Goal: Task Accomplishment & Management: Manage account settings

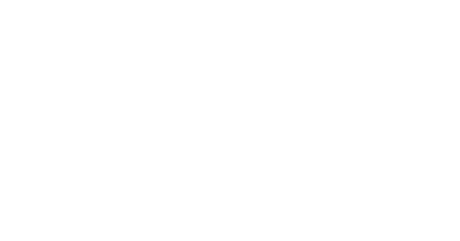
click at [186, 2] on html at bounding box center [230, 1] width 460 height 2
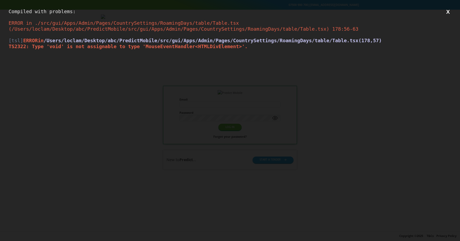
click at [200, 67] on div "Compiled with problems: X ERROR in ./src/gui/Apps/Admin/Pages/CountrySettings/R…" at bounding box center [230, 120] width 460 height 241
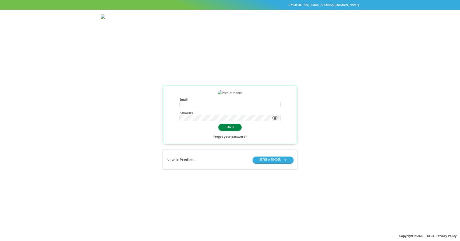
type input "**********"
click at [231, 131] on button "LOG IN" at bounding box center [230, 127] width 23 height 7
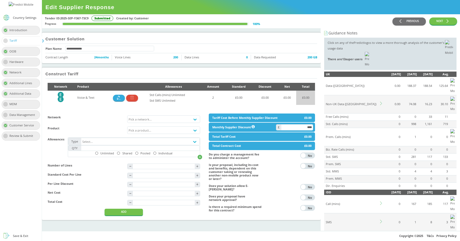
click at [18, 19] on div "Country Settings" at bounding box center [24, 17] width 23 height 3
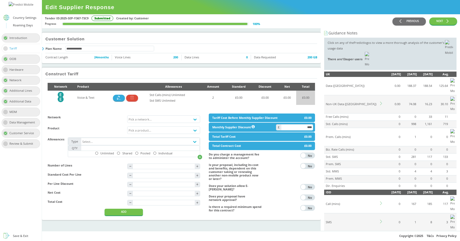
click at [21, 28] on div "Roaming Days" at bounding box center [23, 26] width 20 height 6
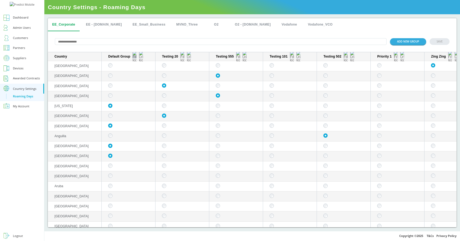
click at [136, 57] on img "sticky table" at bounding box center [135, 56] width 4 height 11
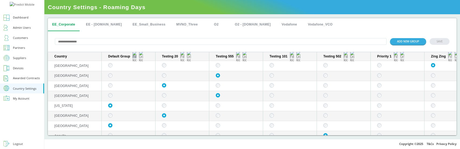
click at [135, 59] on button "sticky table" at bounding box center [134, 56] width 4 height 4
click at [128, 72] on div "All" at bounding box center [129, 73] width 4 height 6
click at [130, 81] on div "Selected" at bounding box center [133, 80] width 12 height 6
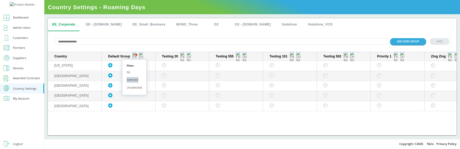
click at [134, 88] on div "Unselected" at bounding box center [134, 88] width 15 height 6
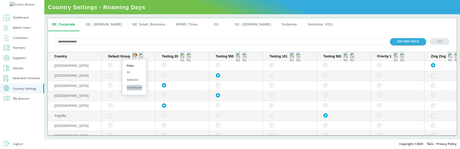
click at [134, 88] on div "Unselected" at bounding box center [134, 88] width 15 height 6
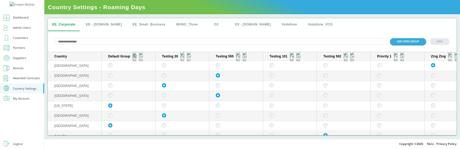
click at [135, 58] on img "sticky table" at bounding box center [135, 56] width 4 height 11
click at [138, 86] on div "Selected" at bounding box center [139, 86] width 24 height 8
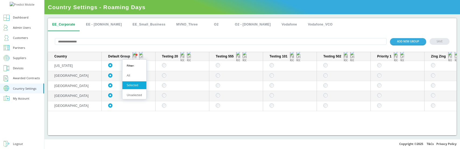
click at [135, 78] on div "All" at bounding box center [135, 76] width 24 height 8
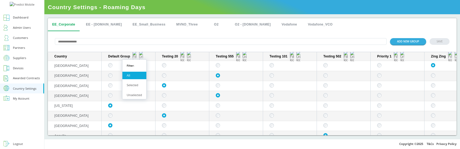
click at [134, 86] on div "Selected" at bounding box center [135, 86] width 24 height 8
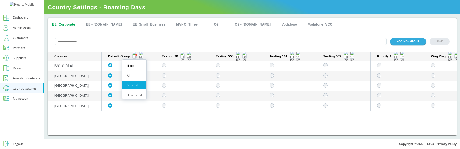
click at [134, 97] on div "Unselected" at bounding box center [135, 96] width 24 height 8
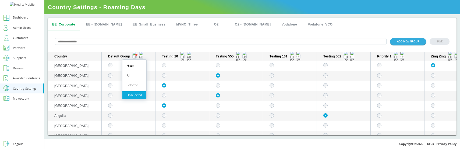
click at [135, 76] on div "All" at bounding box center [135, 76] width 24 height 8
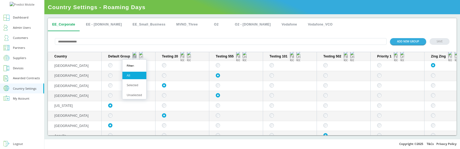
click at [134, 57] on img "sticky table" at bounding box center [135, 56] width 4 height 11
click at [158, 46] on div "ADD NEW GROUP SAVE" at bounding box center [252, 41] width 409 height 21
click at [134, 57] on img "sticky table" at bounding box center [135, 56] width 4 height 11
click at [132, 84] on div "Selected" at bounding box center [135, 86] width 24 height 8
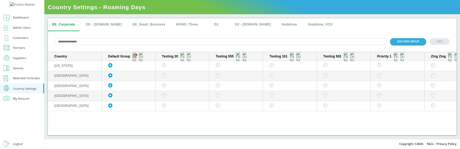
click at [134, 57] on img "sticky table" at bounding box center [135, 56] width 4 height 11
click at [183, 57] on img "sticky table" at bounding box center [183, 56] width 4 height 11
click at [180, 74] on div "All" at bounding box center [183, 76] width 24 height 8
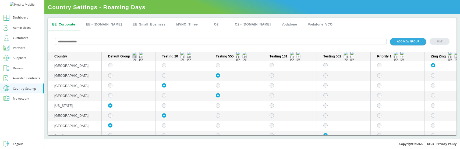
click at [133, 57] on img "sticky table" at bounding box center [135, 56] width 4 height 11
click at [182, 57] on img "sticky table" at bounding box center [183, 56] width 4 height 11
click at [134, 57] on img "sticky table" at bounding box center [135, 56] width 4 height 11
click at [130, 85] on div "Selected" at bounding box center [135, 86] width 24 height 8
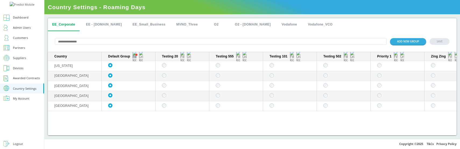
click at [134, 57] on img "sticky table" at bounding box center [135, 56] width 4 height 11
click at [129, 75] on div "All" at bounding box center [135, 76] width 24 height 8
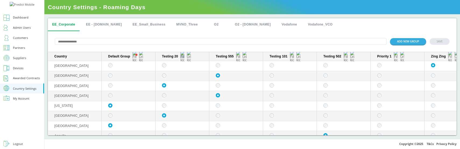
click at [183, 57] on img "sticky table" at bounding box center [183, 56] width 4 height 11
click at [180, 84] on div "Selected" at bounding box center [183, 86] width 24 height 8
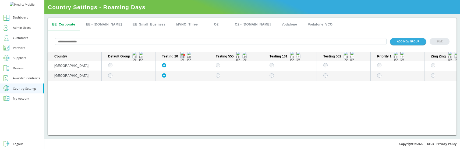
click at [183, 57] on img "sticky table" at bounding box center [183, 56] width 4 height 11
click at [180, 76] on div "All" at bounding box center [183, 76] width 24 height 8
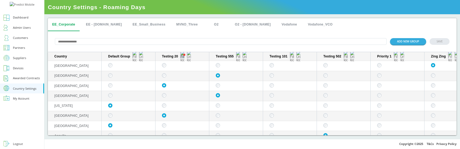
click at [184, 57] on img "sticky table" at bounding box center [183, 56] width 4 height 11
click at [238, 57] on img "sticky table" at bounding box center [238, 56] width 4 height 11
click at [233, 94] on div "Unselected" at bounding box center [238, 96] width 24 height 8
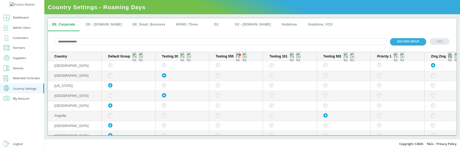
click at [451, 57] on img "sticky table" at bounding box center [451, 56] width 4 height 11
click at [445, 75] on div "All" at bounding box center [448, 76] width 24 height 8
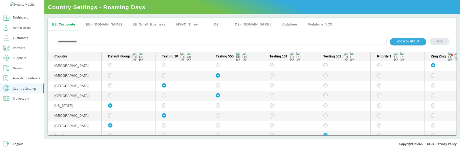
click at [239, 56] on button "sticky table" at bounding box center [238, 56] width 4 height 4
click at [235, 86] on div "Selected" at bounding box center [238, 86] width 24 height 8
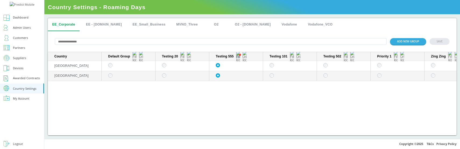
click at [239, 55] on span "sticky table" at bounding box center [240, 55] width 2 height 2
click at [235, 95] on div "Unselected" at bounding box center [238, 96] width 24 height 8
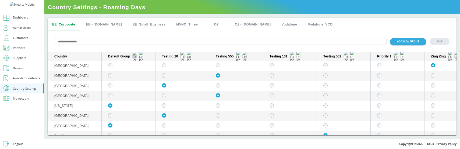
click at [134, 57] on img "sticky table" at bounding box center [135, 56] width 4 height 11
click at [131, 95] on div "Unselected" at bounding box center [135, 96] width 24 height 8
click at [135, 58] on img "sticky table" at bounding box center [135, 56] width 4 height 11
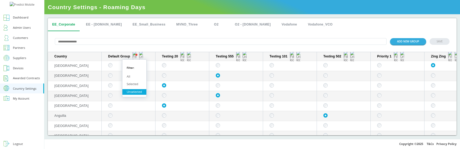
click at [134, 75] on div "All" at bounding box center [135, 77] width 24 height 6
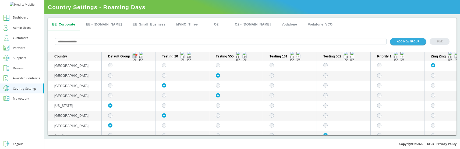
click at [135, 58] on img "sticky table" at bounding box center [135, 56] width 4 height 11
click at [181, 57] on img "sticky table" at bounding box center [183, 56] width 4 height 11
click at [134, 58] on img "sticky table" at bounding box center [135, 56] width 4 height 11
click at [133, 84] on div "Selected" at bounding box center [135, 86] width 24 height 8
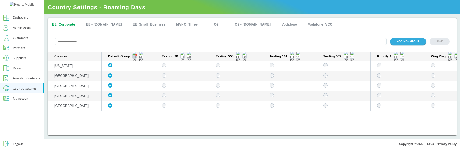
click at [136, 57] on img "sticky table" at bounding box center [135, 56] width 4 height 11
click at [141, 124] on div "Country Default Group Testing 20 Testing 555 Testing 101 Testing 502 Priority 1…" at bounding box center [252, 93] width 409 height 83
click at [129, 118] on div "Country Default Group Testing 20 Testing 555 Testing 101 Testing 502 Priority 1…" at bounding box center [252, 93] width 409 height 83
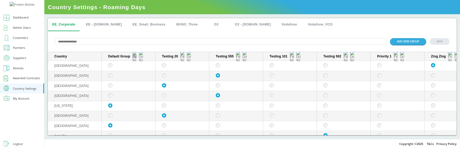
click at [136, 57] on img "sticky table" at bounding box center [135, 56] width 4 height 11
click at [135, 86] on div "Selected" at bounding box center [135, 86] width 24 height 8
click at [134, 57] on img "sticky table" at bounding box center [135, 56] width 4 height 11
click at [131, 93] on div "Unselected" at bounding box center [135, 96] width 24 height 8
click at [135, 59] on button "sticky table" at bounding box center [134, 56] width 4 height 4
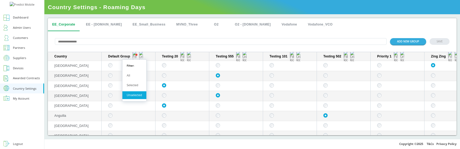
click at [129, 84] on div "Selected" at bounding box center [135, 86] width 24 height 8
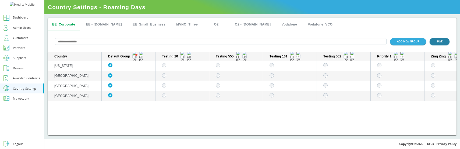
click at [441, 43] on button "SAVE" at bounding box center [440, 41] width 20 height 7
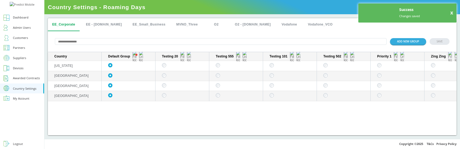
click at [452, 12] on button "X" at bounding box center [452, 13] width 3 height 4
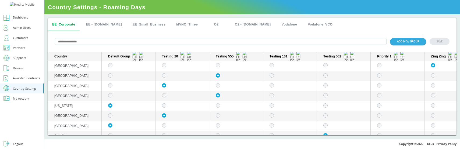
click at [135, 57] on img "sticky table" at bounding box center [135, 56] width 4 height 11
click at [145, 48] on div "ADD NEW GROUP SAVE" at bounding box center [252, 41] width 409 height 21
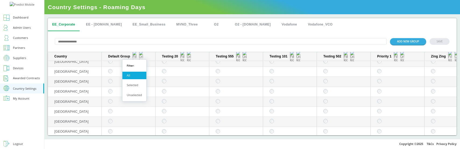
scroll to position [149, 0]
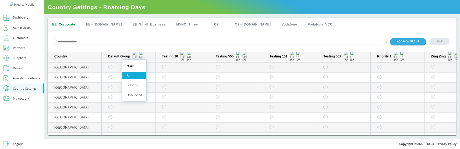
click at [106, 41] on input "text" at bounding box center [221, 41] width 332 height 7
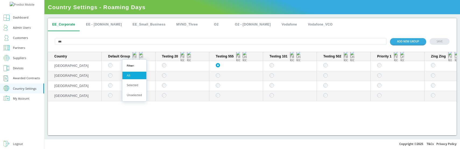
type input "***"
click at [130, 96] on div "Unselected" at bounding box center [135, 96] width 24 height 8
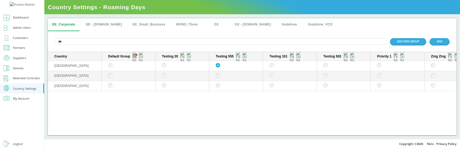
click at [134, 57] on img "sticky table" at bounding box center [135, 56] width 4 height 11
click at [133, 85] on div "Selected" at bounding box center [135, 86] width 24 height 8
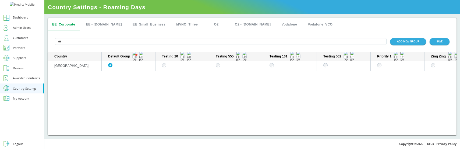
click at [139, 81] on div "Country Default Group Testing 20 Testing 555 Testing 101 Testing 502 Priority 1…" at bounding box center [252, 93] width 409 height 83
click at [442, 42] on button "SAVE" at bounding box center [440, 41] width 20 height 7
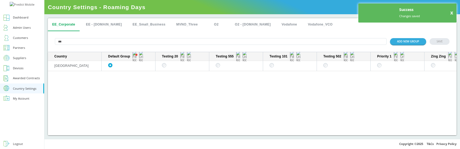
click at [453, 13] on button "X" at bounding box center [452, 13] width 3 height 4
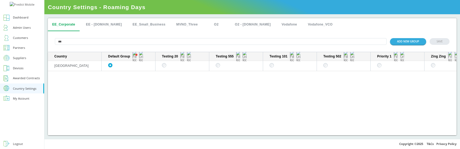
click at [128, 41] on input "***" at bounding box center [221, 41] width 332 height 7
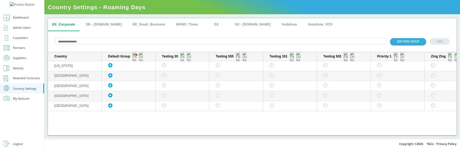
click at [116, 123] on div "Country Default Group Testing 20 Testing 555 Testing 101 Testing 502 Priority 1…" at bounding box center [252, 93] width 409 height 83
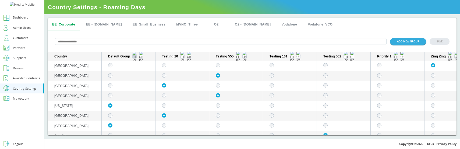
click at [134, 57] on img "sticky table" at bounding box center [135, 56] width 4 height 11
click at [133, 65] on p "Filter:" at bounding box center [131, 66] width 16 height 8
click at [132, 85] on div "Selected" at bounding box center [135, 86] width 24 height 8
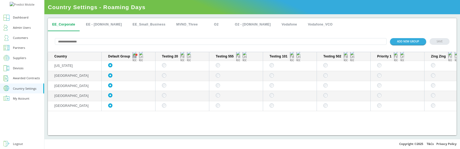
click at [135, 58] on img "sticky table" at bounding box center [135, 56] width 4 height 11
click at [131, 76] on div "All" at bounding box center [135, 76] width 24 height 8
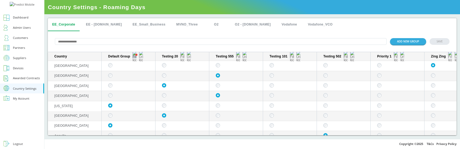
click at [134, 57] on img "sticky table" at bounding box center [135, 56] width 4 height 11
click at [159, 50] on div "ADD NEW GROUP SAVE" at bounding box center [252, 41] width 409 height 21
click at [135, 57] on img "sticky table" at bounding box center [135, 56] width 4 height 11
click at [131, 85] on div "Selected" at bounding box center [135, 86] width 24 height 8
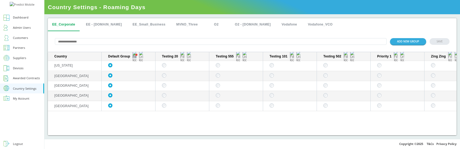
click at [136, 55] on span "sticky table" at bounding box center [136, 55] width 2 height 2
click at [131, 76] on div "All" at bounding box center [135, 76] width 24 height 8
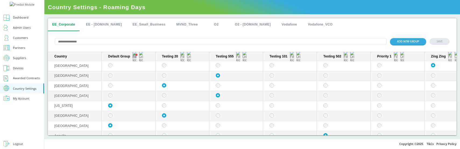
click at [134, 56] on img "sticky table" at bounding box center [135, 56] width 4 height 11
click at [148, 50] on div "ADD NEW GROUP SAVE" at bounding box center [252, 41] width 409 height 21
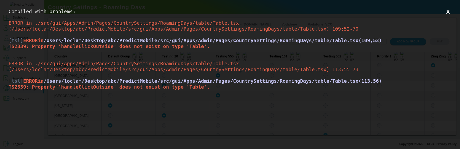
click at [112, 47] on span "TS2339: Property 'handleClickOutside' does not exist on type 'Table'." at bounding box center [109, 47] width 201 height 6
copy span "handleClickOutside"
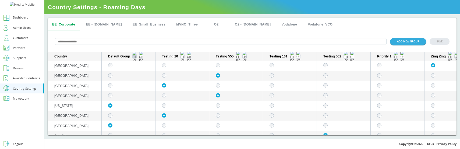
click at [134, 57] on img "sticky table" at bounding box center [135, 56] width 4 height 11
click at [154, 36] on div "ADD NEW GROUP SAVE" at bounding box center [252, 41] width 409 height 21
click at [134, 58] on img "sticky table" at bounding box center [135, 56] width 4 height 11
click at [141, 58] on img "sticky table" at bounding box center [141, 56] width 4 height 11
click at [141, 57] on button "sticky table" at bounding box center [141, 56] width 4 height 4
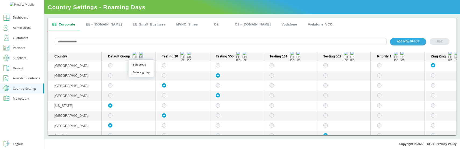
click at [141, 57] on button "sticky table" at bounding box center [141, 56] width 4 height 4
click at [188, 58] on button "sticky table" at bounding box center [189, 56] width 4 height 4
click at [181, 56] on img "sticky table" at bounding box center [183, 56] width 4 height 11
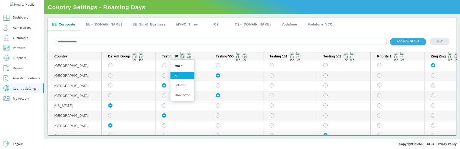
click at [182, 57] on img "sticky table" at bounding box center [183, 56] width 4 height 11
click at [183, 57] on img "sticky table" at bounding box center [183, 56] width 4 height 11
click at [135, 57] on img "sticky table" at bounding box center [135, 56] width 4 height 11
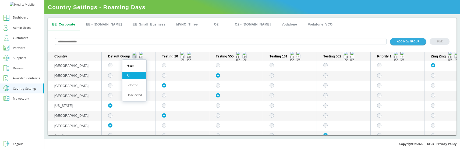
click at [135, 57] on img "sticky table" at bounding box center [135, 56] width 4 height 11
click at [141, 57] on img "sticky table" at bounding box center [141, 56] width 4 height 11
click at [135, 58] on img "sticky table" at bounding box center [135, 56] width 4 height 11
click at [135, 57] on img "sticky table" at bounding box center [135, 56] width 4 height 11
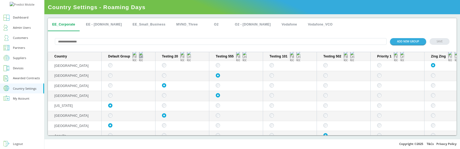
click at [141, 57] on img "sticky table" at bounding box center [141, 56] width 4 height 11
click at [133, 58] on img "sticky table" at bounding box center [135, 56] width 4 height 11
click at [135, 58] on img "sticky table" at bounding box center [135, 56] width 4 height 11
click at [156, 35] on div "ADD NEW GROUP SAVE" at bounding box center [252, 41] width 409 height 21
click at [135, 57] on img "sticky table" at bounding box center [135, 56] width 4 height 11
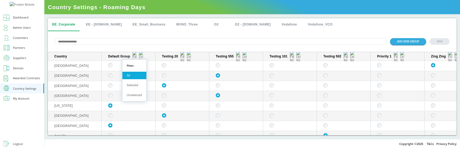
click at [135, 85] on div "Selected" at bounding box center [135, 86] width 24 height 8
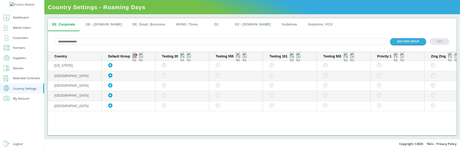
click at [134, 57] on img "sticky table" at bounding box center [135, 56] width 4 height 11
click at [132, 97] on div "Unselected" at bounding box center [135, 96] width 24 height 8
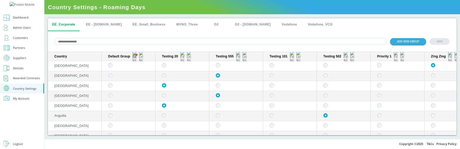
click at [135, 57] on img "sticky table" at bounding box center [135, 56] width 4 height 11
click at [134, 65] on p "Filter:" at bounding box center [131, 66] width 16 height 8
click at [136, 67] on p "Filter:" at bounding box center [131, 66] width 16 height 8
click at [130, 76] on div "All" at bounding box center [135, 76] width 24 height 8
click at [135, 59] on button "sticky table" at bounding box center [134, 56] width 4 height 4
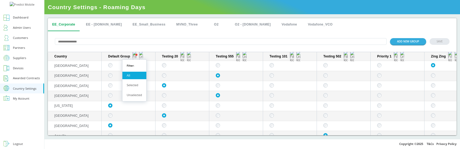
click at [101, 51] on div "ADD NEW GROUP SAVE" at bounding box center [252, 41] width 409 height 21
click at [135, 58] on img "sticky table" at bounding box center [135, 56] width 4 height 11
click at [113, 46] on div "ADD NEW GROUP SAVE" at bounding box center [252, 41] width 409 height 21
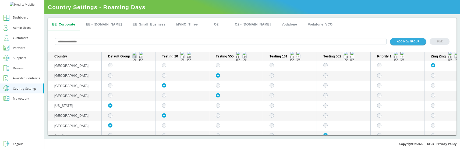
click at [134, 58] on img "sticky table" at bounding box center [135, 56] width 4 height 11
click at [131, 83] on div "Selected" at bounding box center [135, 86] width 24 height 8
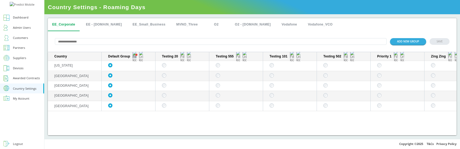
click at [135, 58] on img "sticky table" at bounding box center [135, 56] width 4 height 11
click at [135, 77] on div "All" at bounding box center [135, 76] width 24 height 8
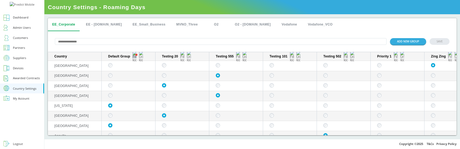
click at [135, 57] on img "sticky table" at bounding box center [135, 56] width 4 height 11
click at [151, 47] on div "ADD NEW GROUP SAVE" at bounding box center [252, 41] width 409 height 21
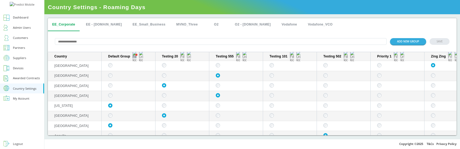
click at [135, 57] on img "sticky table" at bounding box center [135, 56] width 4 height 11
click at [156, 47] on div "ADD NEW GROUP SAVE" at bounding box center [252, 41] width 409 height 21
click at [135, 57] on img "sticky table" at bounding box center [135, 56] width 4 height 11
click at [155, 49] on div "ADD NEW GROUP SAVE" at bounding box center [252, 41] width 409 height 21
click at [142, 59] on button "sticky table" at bounding box center [141, 56] width 4 height 4
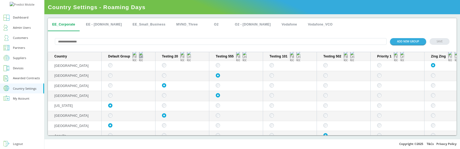
click at [141, 57] on img "sticky table" at bounding box center [141, 56] width 4 height 11
click at [141, 58] on img "sticky table" at bounding box center [141, 56] width 4 height 11
click at [142, 56] on button "sticky table" at bounding box center [141, 56] width 4 height 4
click at [140, 57] on img "sticky table" at bounding box center [141, 56] width 4 height 11
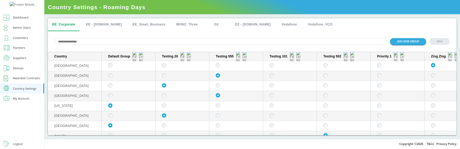
click at [141, 50] on div "ADD NEW GROUP SAVE" at bounding box center [252, 41] width 409 height 21
click at [135, 56] on img "sticky table" at bounding box center [135, 56] width 4 height 11
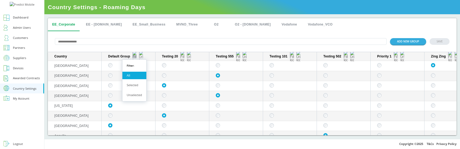
click at [135, 55] on button "sticky table" at bounding box center [134, 56] width 4 height 4
click at [135, 58] on img "sticky table" at bounding box center [135, 56] width 4 height 11
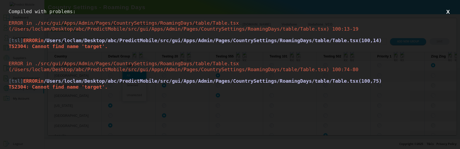
click at [213, 97] on div "ERROR in ./src/gui/Apps/Admin/Pages/CountrySettings/RoamingDays/table/Table.tsx…" at bounding box center [230, 81] width 443 height 41
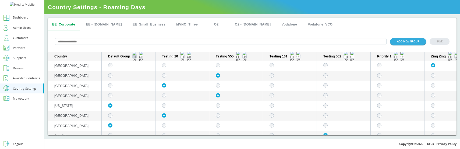
click at [134, 57] on img "sticky table" at bounding box center [135, 56] width 4 height 11
click at [135, 57] on img "sticky table" at bounding box center [135, 56] width 4 height 11
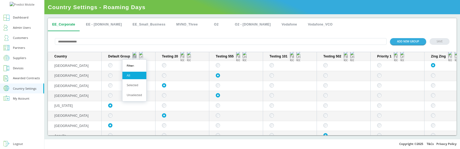
click at [134, 57] on img "sticky table" at bounding box center [135, 56] width 4 height 11
click at [134, 58] on img "sticky table" at bounding box center [135, 56] width 4 height 11
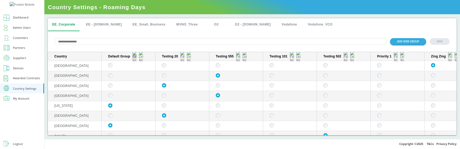
click at [134, 58] on img "sticky table" at bounding box center [135, 56] width 4 height 11
click at [131, 85] on div "Selected" at bounding box center [135, 86] width 24 height 8
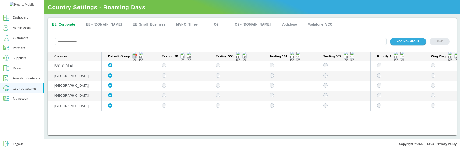
click at [135, 55] on span "sticky table" at bounding box center [136, 55] width 2 height 2
click at [141, 37] on div "ADD NEW GROUP SAVE" at bounding box center [252, 41] width 409 height 21
click at [134, 58] on img "sticky table" at bounding box center [135, 56] width 4 height 11
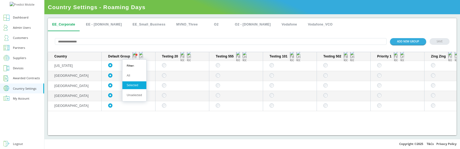
click at [128, 76] on div "All" at bounding box center [135, 76] width 24 height 8
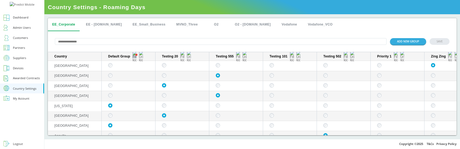
click at [135, 58] on img "sticky table" at bounding box center [135, 56] width 4 height 11
click at [144, 35] on div "ADD NEW GROUP SAVE" at bounding box center [252, 41] width 409 height 21
click at [135, 57] on img "sticky table" at bounding box center [135, 56] width 4 height 11
click at [150, 36] on div "ADD NEW GROUP SAVE" at bounding box center [252, 41] width 409 height 21
click at [135, 56] on img "sticky table" at bounding box center [135, 56] width 4 height 11
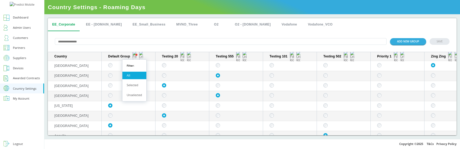
click at [155, 36] on div "ADD NEW GROUP SAVE" at bounding box center [252, 41] width 409 height 21
click at [183, 58] on img "sticky table" at bounding box center [183, 56] width 4 height 11
click at [135, 57] on img "sticky table" at bounding box center [135, 56] width 4 height 11
click at [183, 58] on img "sticky table" at bounding box center [183, 56] width 4 height 11
click at [180, 85] on div "Selected" at bounding box center [183, 86] width 24 height 8
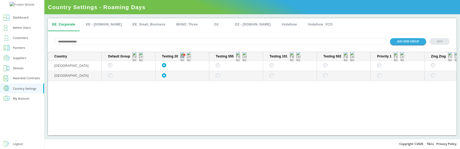
click at [183, 57] on img "sticky table" at bounding box center [183, 56] width 4 height 11
click at [183, 56] on img "sticky table" at bounding box center [183, 56] width 4 height 11
click at [190, 56] on button "sticky table" at bounding box center [189, 56] width 4 height 4
click at [184, 57] on button "sticky table" at bounding box center [182, 56] width 4 height 4
click at [189, 57] on img "sticky table" at bounding box center [189, 56] width 4 height 11
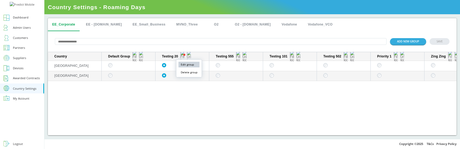
click at [190, 65] on button "Edit group" at bounding box center [189, 65] width 21 height 6
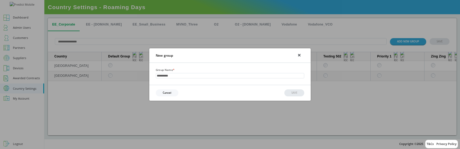
click at [170, 94] on button "Cancel" at bounding box center [167, 93] width 23 height 7
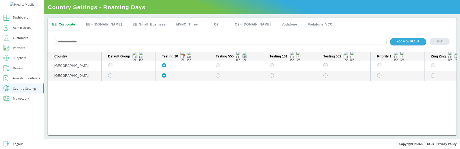
click at [244, 58] on img "sticky table" at bounding box center [245, 56] width 4 height 11
click at [239, 57] on img "sticky table" at bounding box center [238, 56] width 4 height 11
click at [177, 124] on div "Country Default Group Testing 20 Testing 555 Testing 101 Testing 502 Priority 1…" at bounding box center [252, 93] width 409 height 83
